Goal: Navigation & Orientation: Find specific page/section

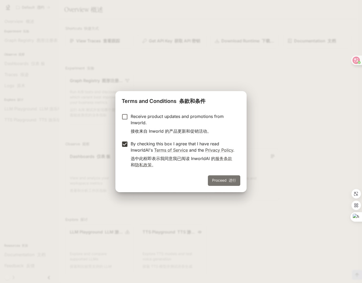
click at [220, 178] on button "Proceed 进行" at bounding box center [224, 180] width 32 height 11
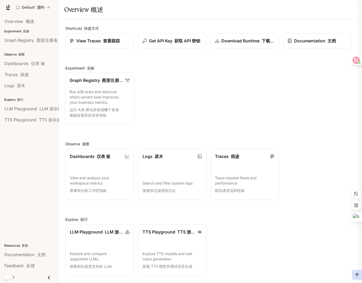
scroll to position [16, 0]
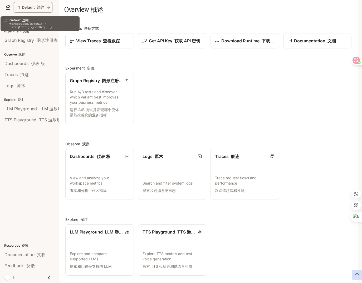
click at [49, 6] on icon "All workspaces" at bounding box center [48, 8] width 4 height 4
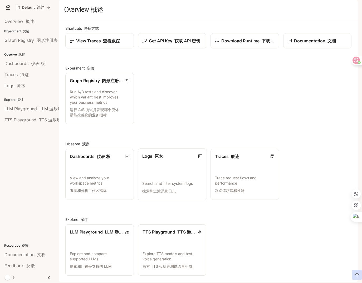
scroll to position [16, 0]
